Goal: Check status: Check status

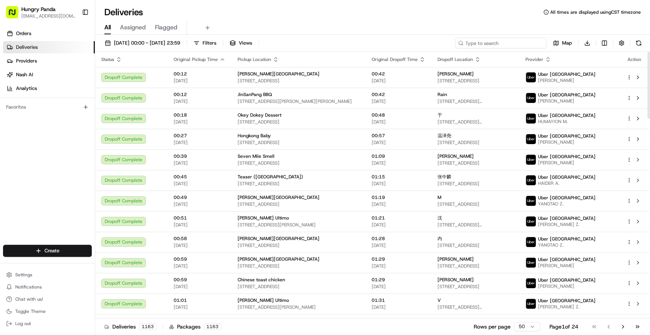
click at [502, 42] on input at bounding box center [500, 43] width 91 height 11
paste input "7675657835754741952046"
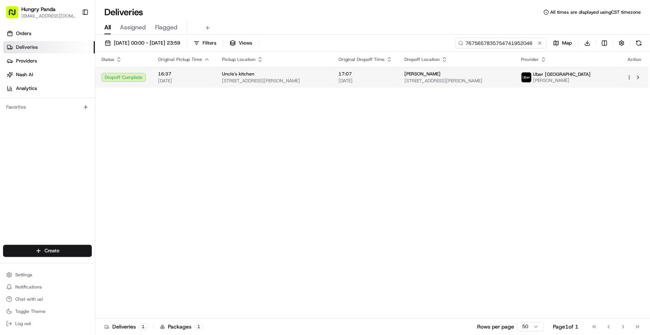
type input "7675657835754741952046"
click at [492, 78] on span "[STREET_ADDRESS][PERSON_NAME]" at bounding box center [457, 81] width 104 height 6
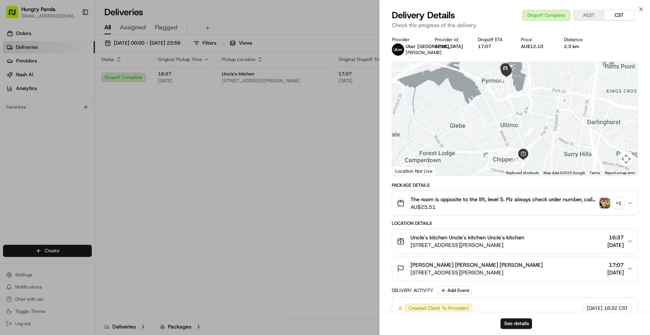
click at [617, 201] on div "+ 1" at bounding box center [618, 203] width 11 height 11
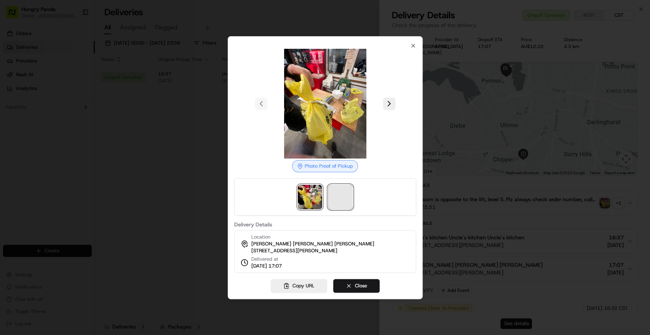
click at [338, 200] on span at bounding box center [340, 197] width 24 height 24
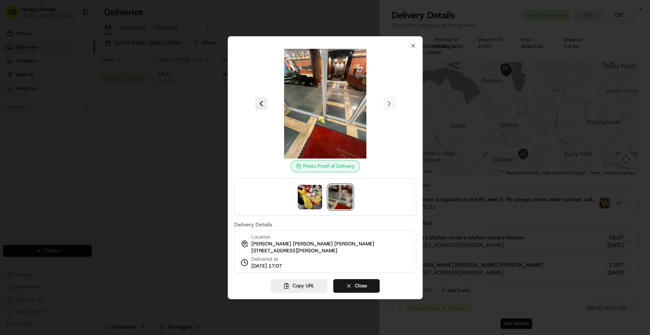
click at [179, 42] on div at bounding box center [325, 167] width 650 height 335
